Goal: Transaction & Acquisition: Purchase product/service

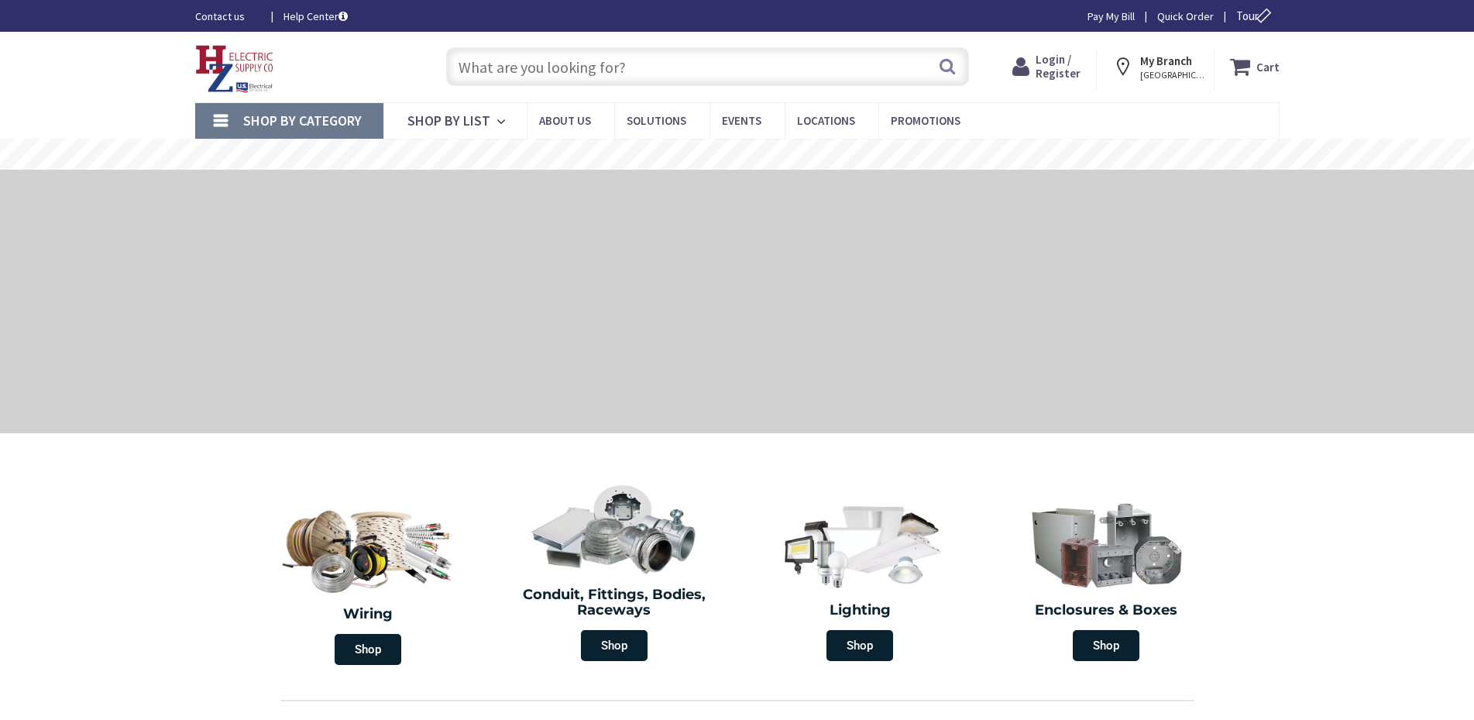
click at [1061, 69] on span "Login / Register" at bounding box center [1058, 66] width 45 height 29
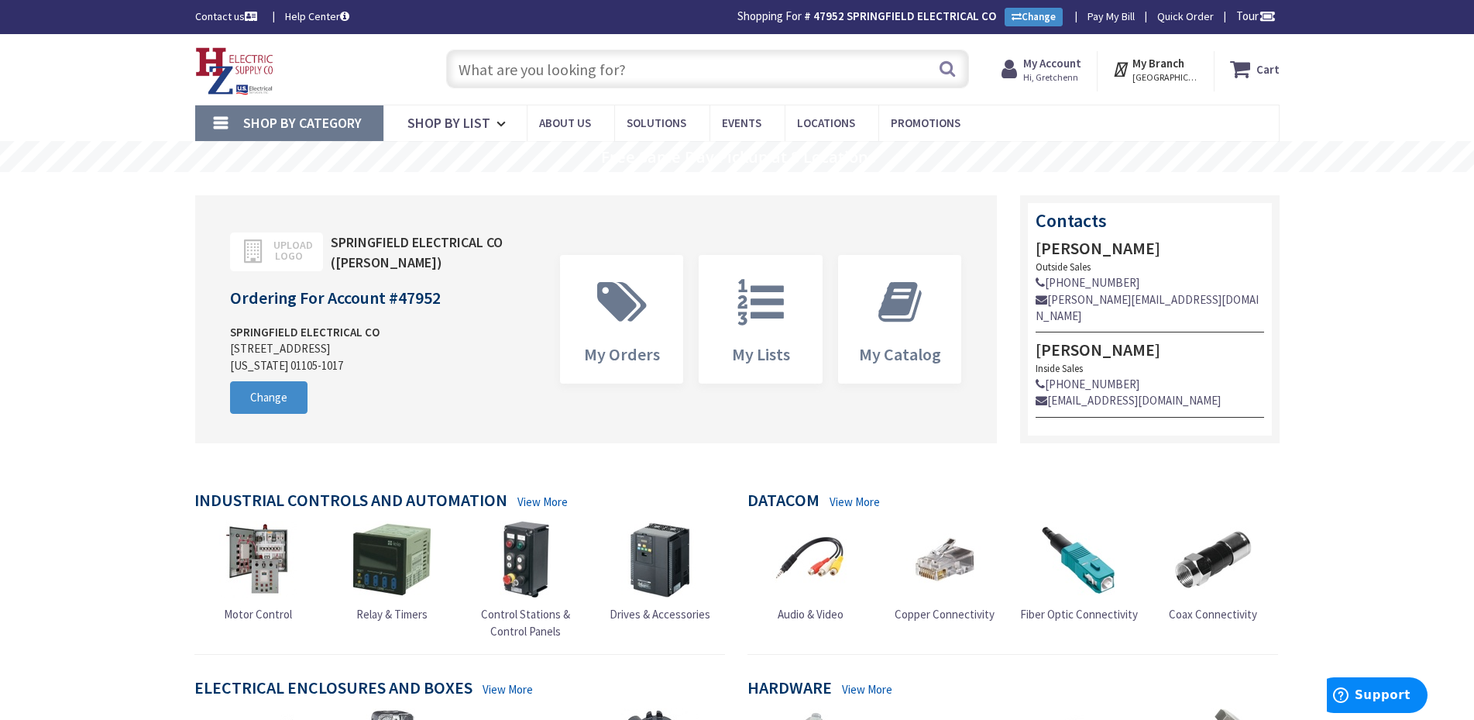
click at [559, 72] on input "text" at bounding box center [707, 69] width 523 height 39
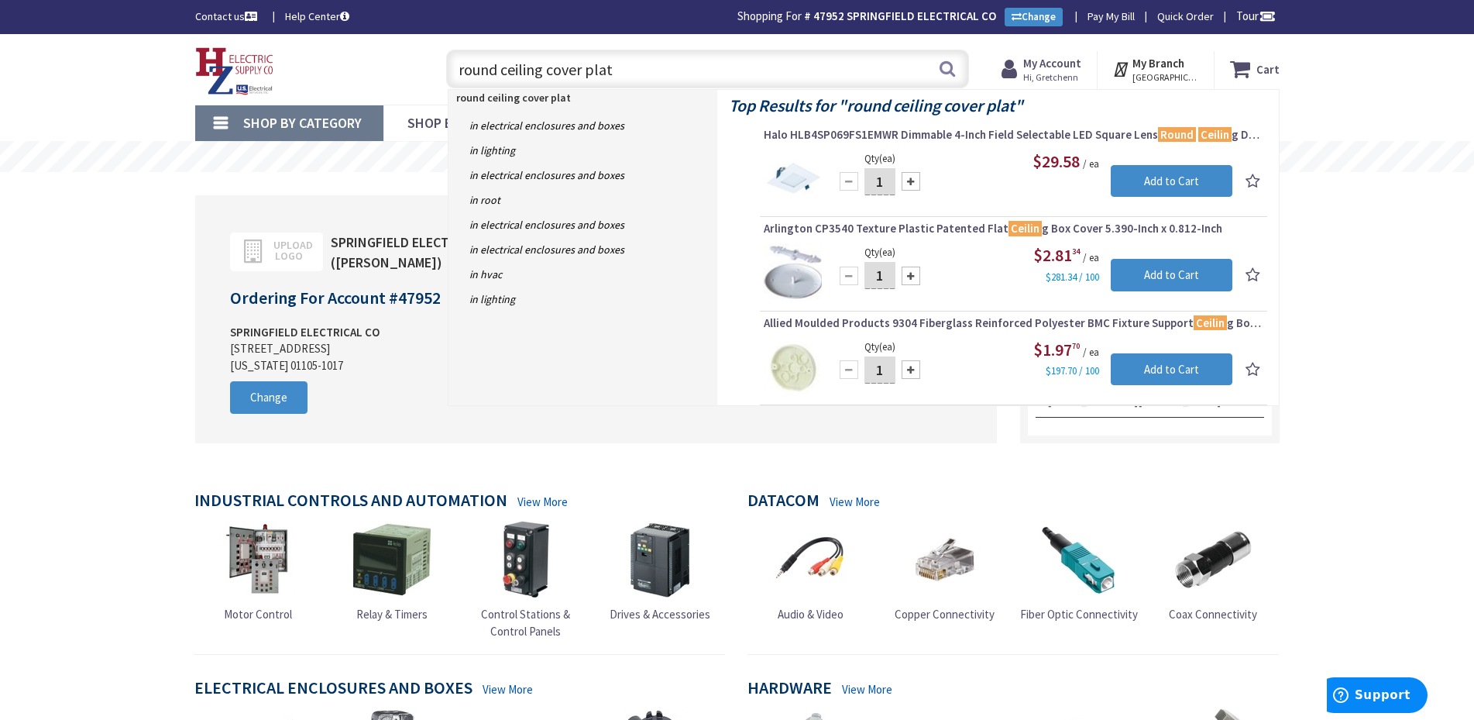
type input "round ceiling cover plate"
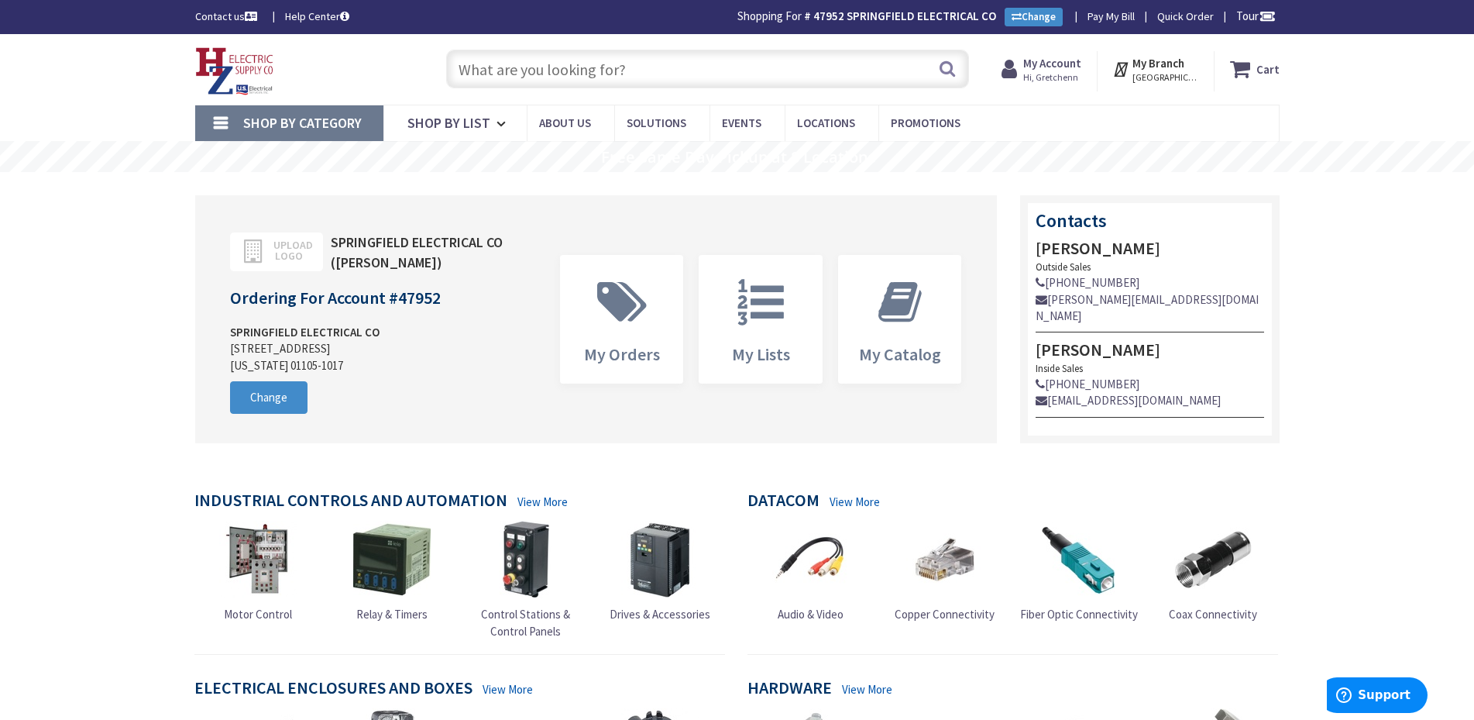
click at [697, 68] on input "text" at bounding box center [707, 69] width 523 height 39
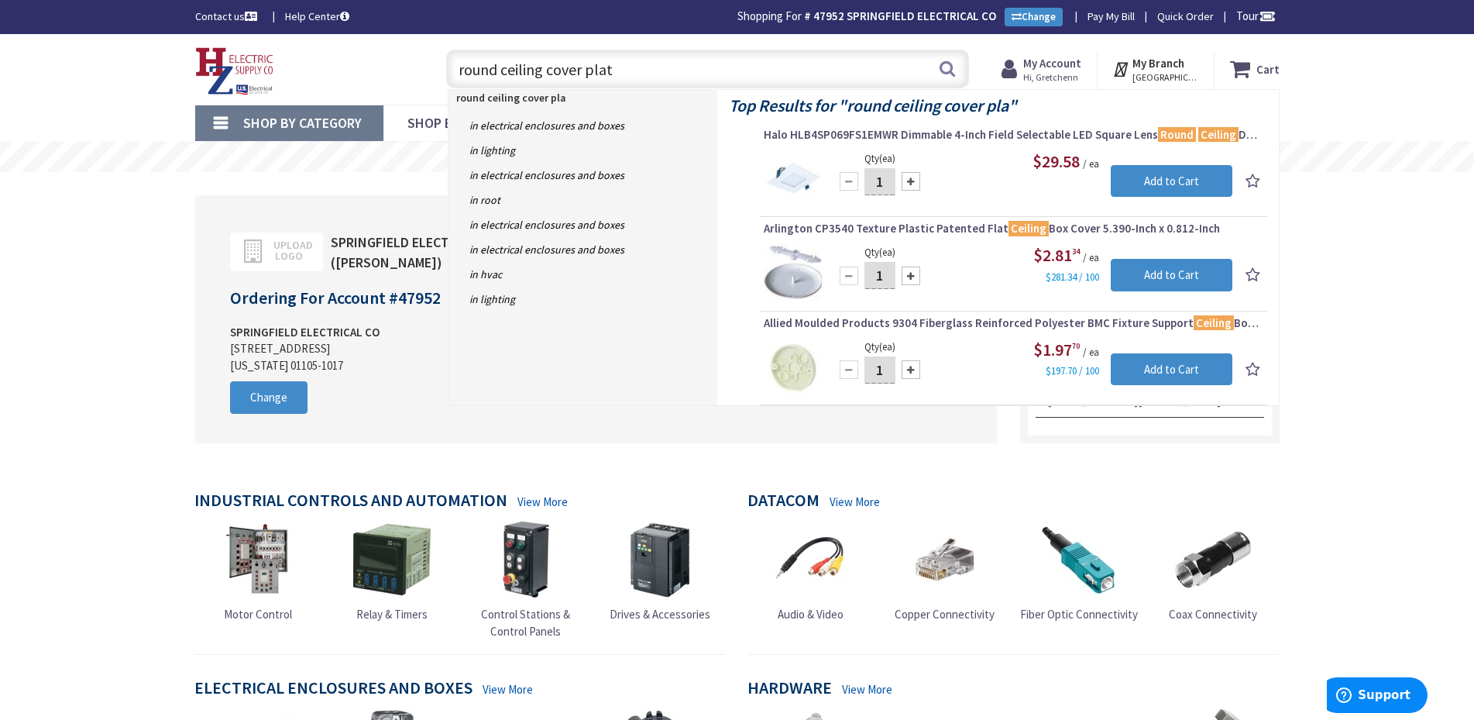
type input "round ceiling cover plate"
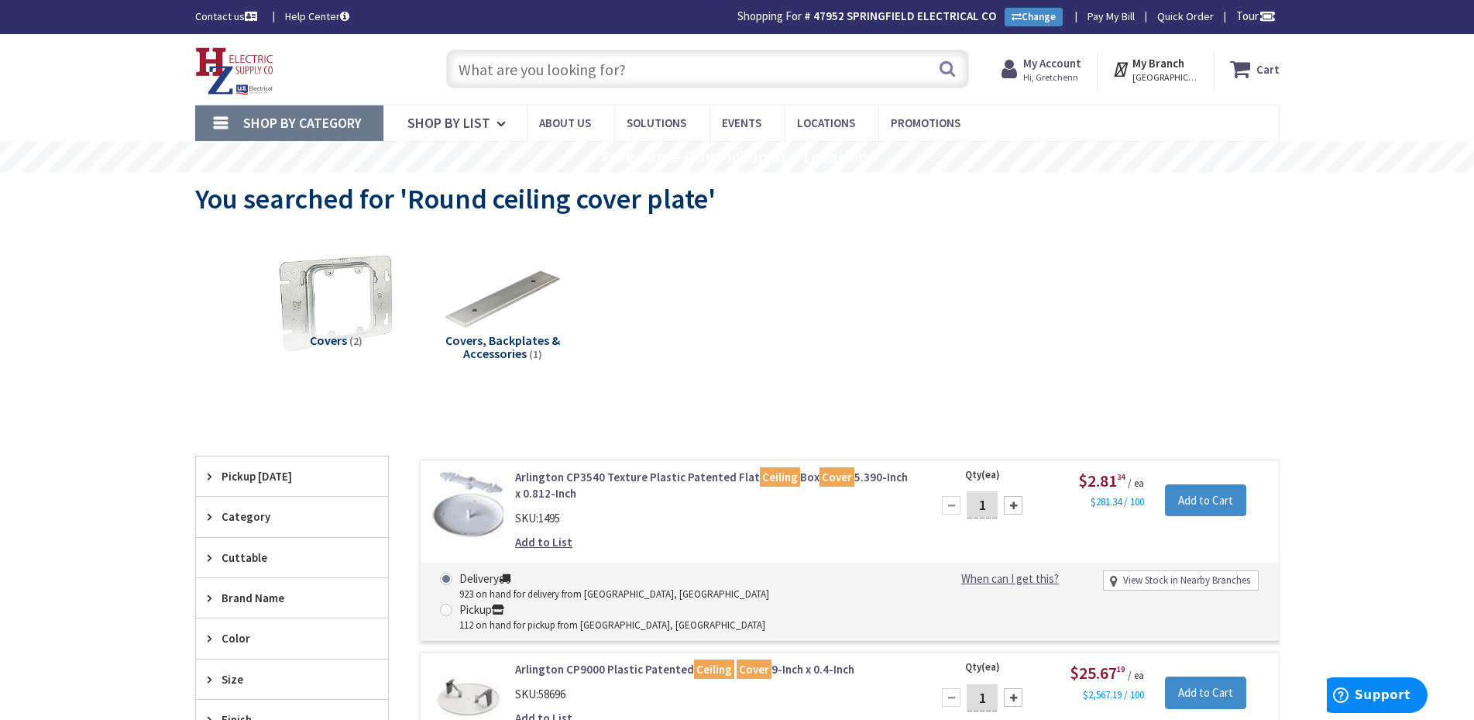
click at [623, 69] on input "text" at bounding box center [707, 69] width 523 height 39
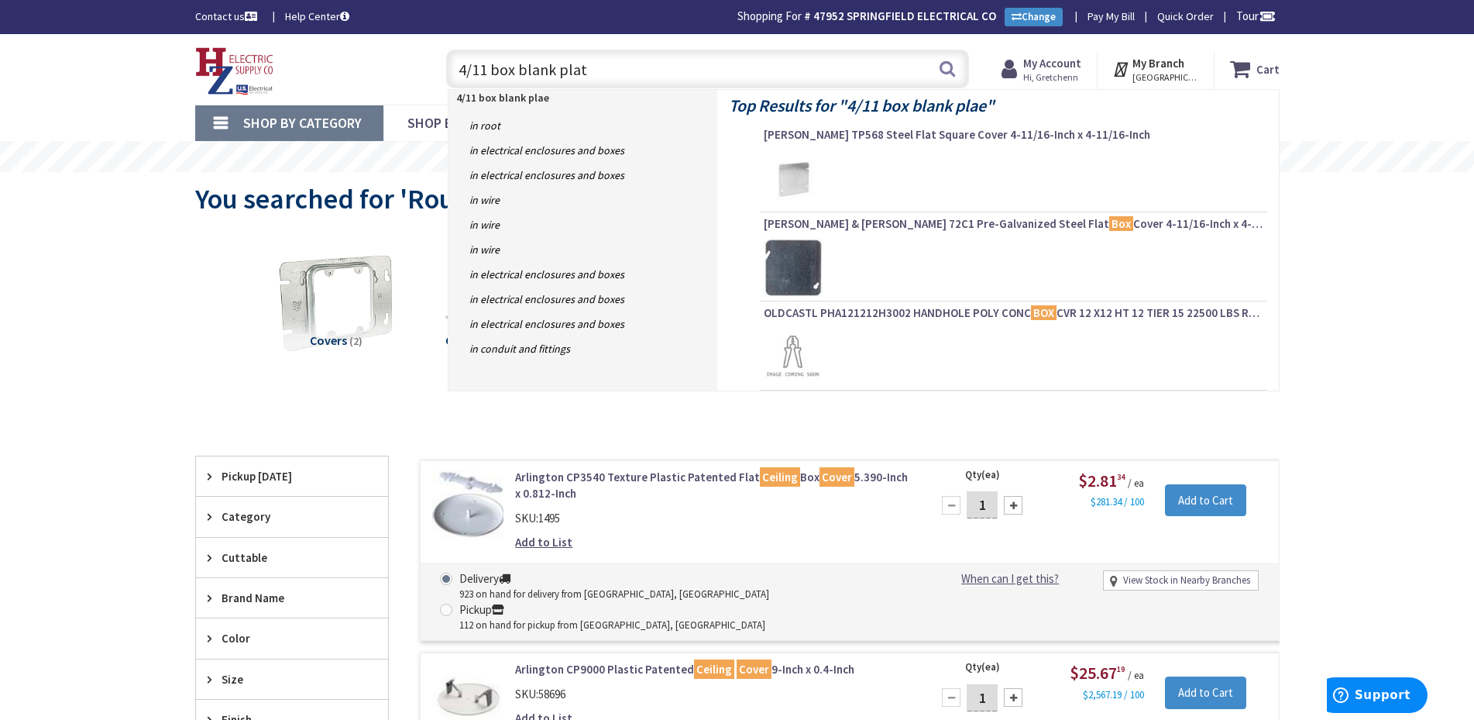
type input "4/11 box blank plate"
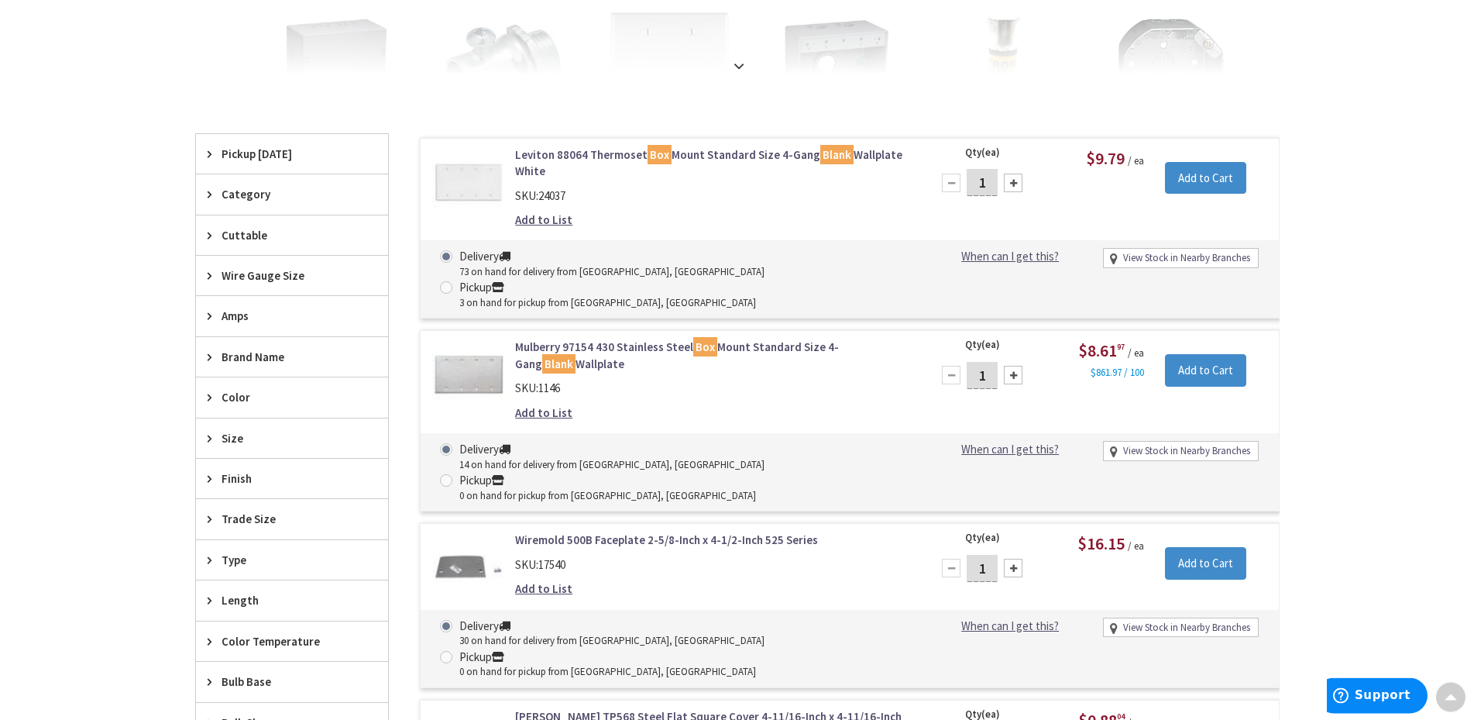
scroll to position [395, 0]
